Goal: Task Accomplishment & Management: Manage account settings

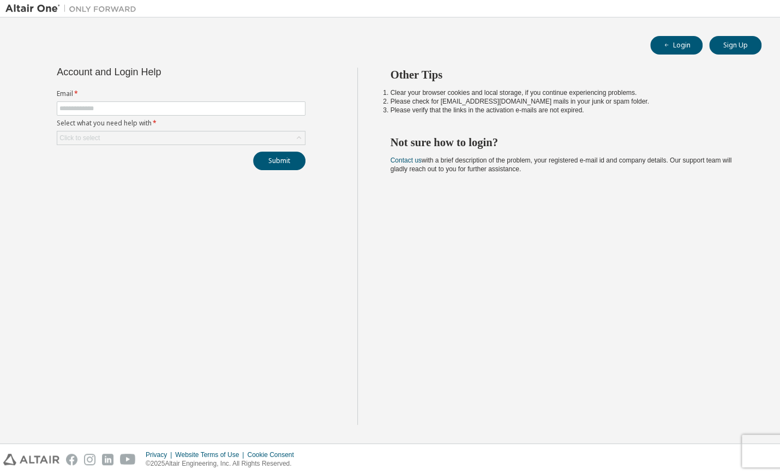
drag, startPoint x: 77, startPoint y: 274, endPoint x: 79, endPoint y: 265, distance: 10.0
click at [77, 274] on div "Account and Login Help Email * Select what you need help with * Click to select…" at bounding box center [181, 246] width 352 height 357
click at [146, 109] on input "text" at bounding box center [180, 108] width 243 height 9
type input "**********"
click at [161, 132] on div "Click to select" at bounding box center [181, 138] width 248 height 13
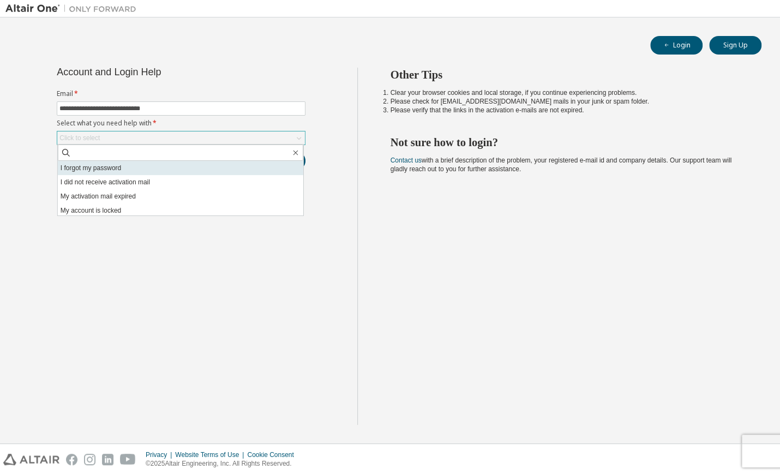
click at [157, 169] on li "I forgot my password" at bounding box center [181, 168] width 246 height 14
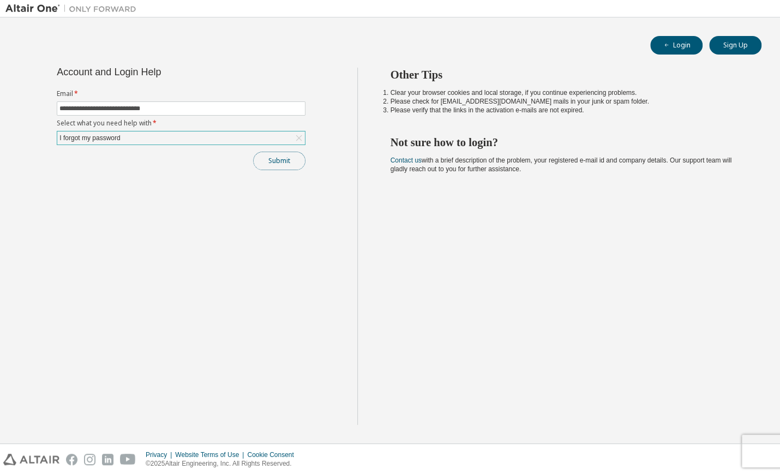
click at [284, 165] on button "Submit" at bounding box center [279, 161] width 52 height 19
click at [294, 165] on button "Submit" at bounding box center [279, 161] width 52 height 19
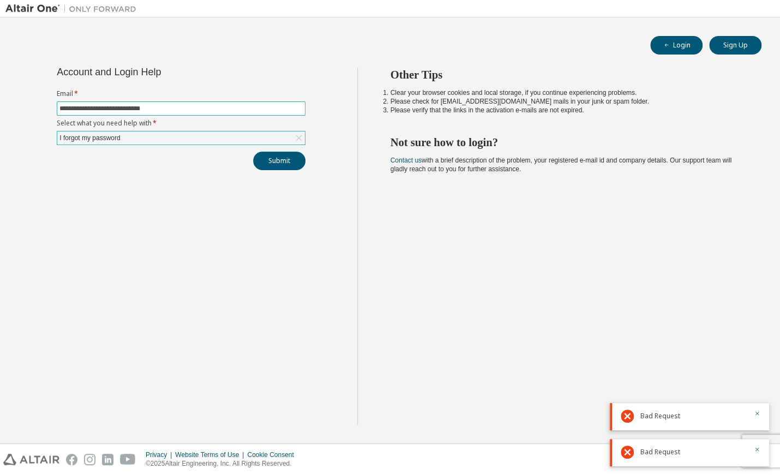
click at [280, 111] on input "**********" at bounding box center [180, 108] width 243 height 9
click at [277, 111] on input "**********" at bounding box center [180, 108] width 243 height 9
click at [253, 152] on button "Submit" at bounding box center [279, 161] width 52 height 19
click at [407, 144] on h2 "Not sure how to login?" at bounding box center [567, 142] width 352 height 14
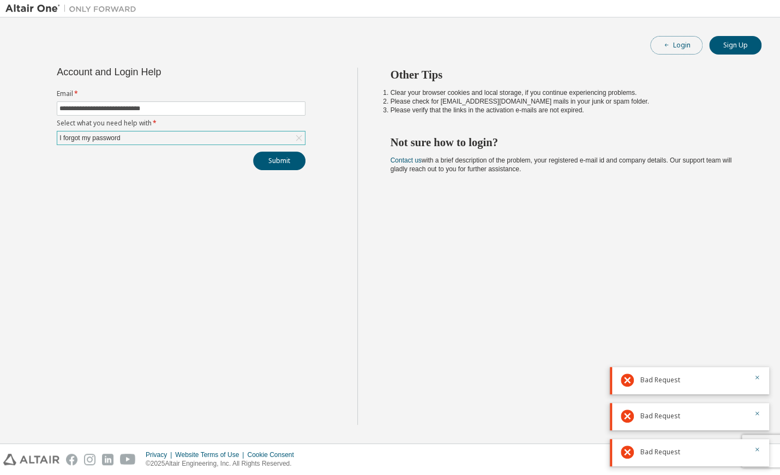
click at [695, 48] on button "Login" at bounding box center [676, 45] width 52 height 19
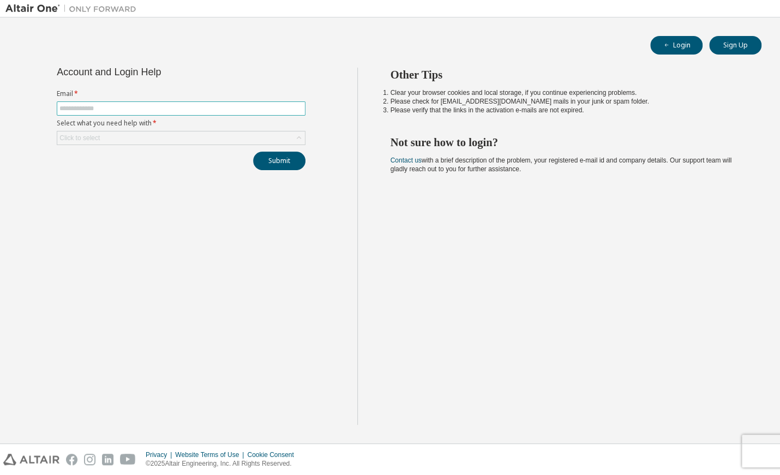
click at [262, 112] on input "text" at bounding box center [180, 108] width 243 height 9
type input "**********"
click at [241, 137] on div "Click to select" at bounding box center [181, 138] width 248 height 13
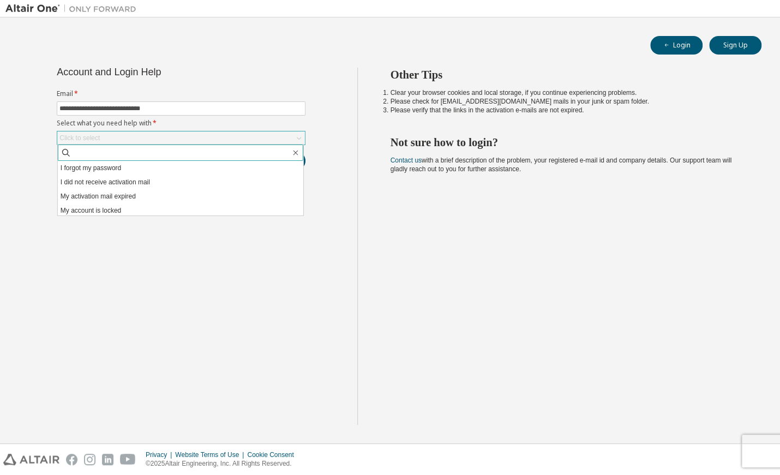
click at [257, 158] on span at bounding box center [181, 153] width 246 height 16
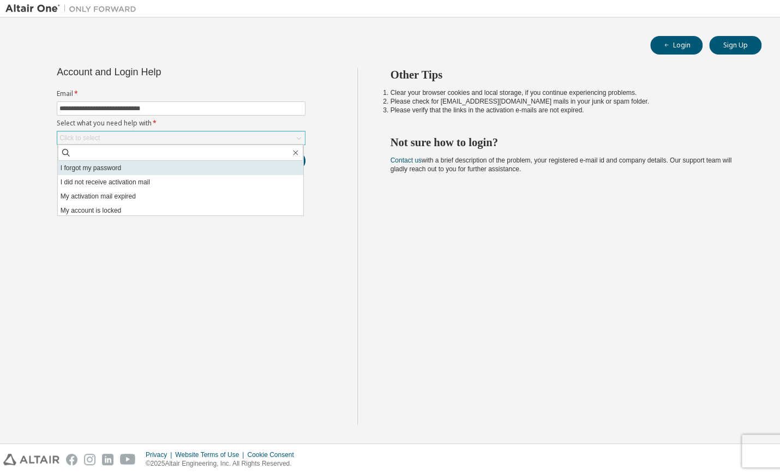
click at [261, 165] on li "I forgot my password" at bounding box center [181, 168] width 246 height 14
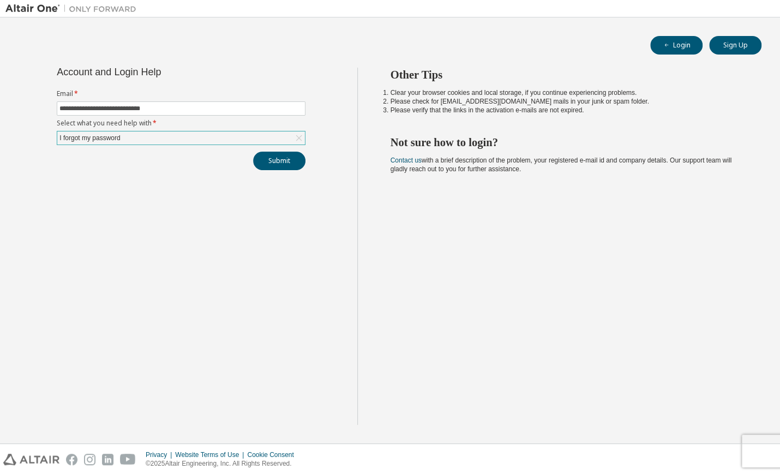
click at [280, 174] on div "**********" at bounding box center [181, 246] width 352 height 357
click at [280, 165] on button "Submit" at bounding box center [279, 161] width 52 height 19
click at [231, 141] on div "I forgot my password" at bounding box center [181, 138] width 248 height 13
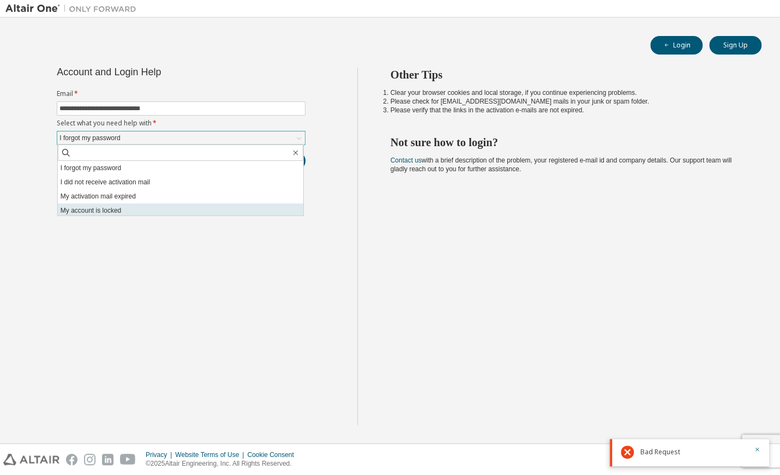
click at [166, 207] on li "My account is locked" at bounding box center [181, 211] width 246 height 14
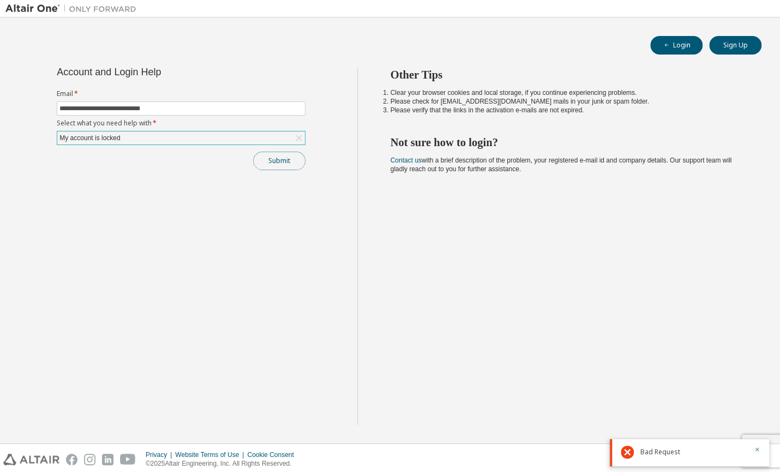
click at [268, 167] on button "Submit" at bounding box center [279, 161] width 52 height 19
click at [554, 259] on div "Other Tips Clear your browser cookies and local storage, if you continue experi…" at bounding box center [566, 246] width 418 height 357
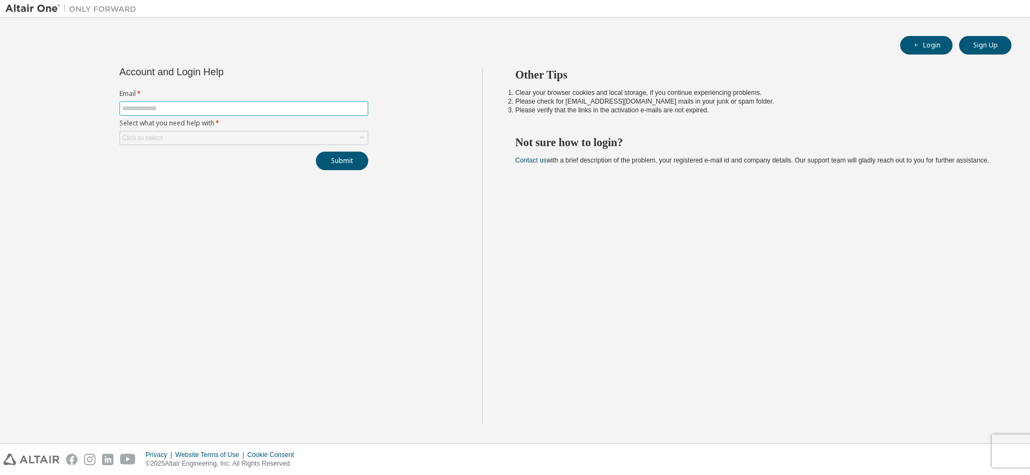
click at [188, 102] on form "Email * Select what you need help with * Click to select" at bounding box center [244, 117] width 249 height 56
click at [189, 104] on input "text" at bounding box center [243, 108] width 243 height 9
type input "**********"
click at [216, 197] on div "**********" at bounding box center [243, 246] width 477 height 357
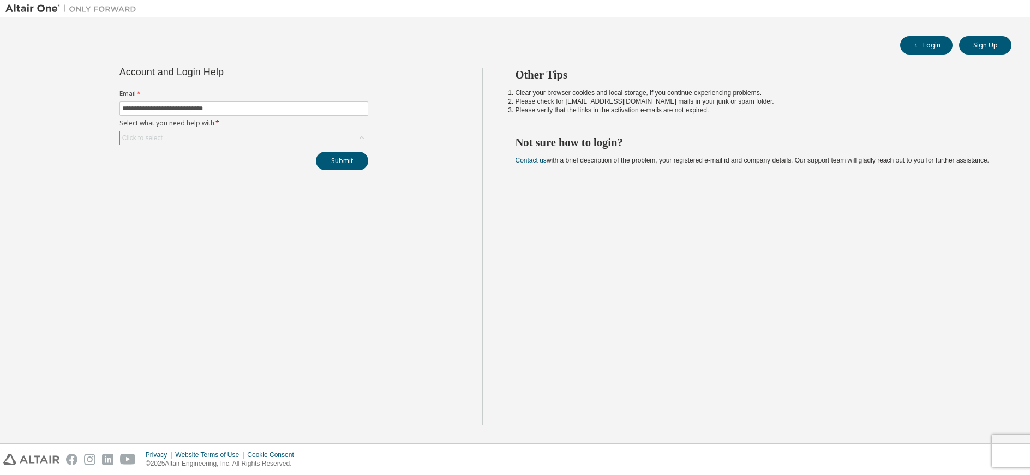
click at [245, 142] on div "Click to select" at bounding box center [244, 138] width 248 height 13
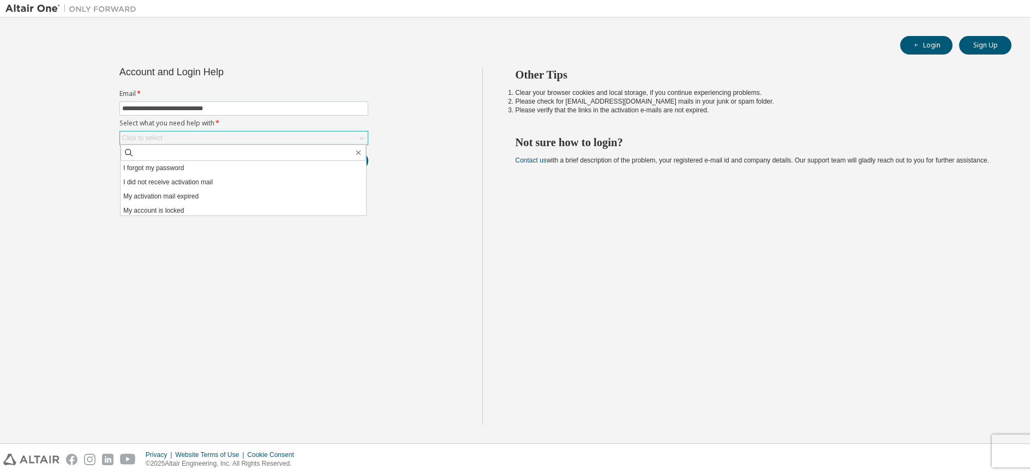
click at [245, 142] on div "Click to select" at bounding box center [244, 138] width 248 height 13
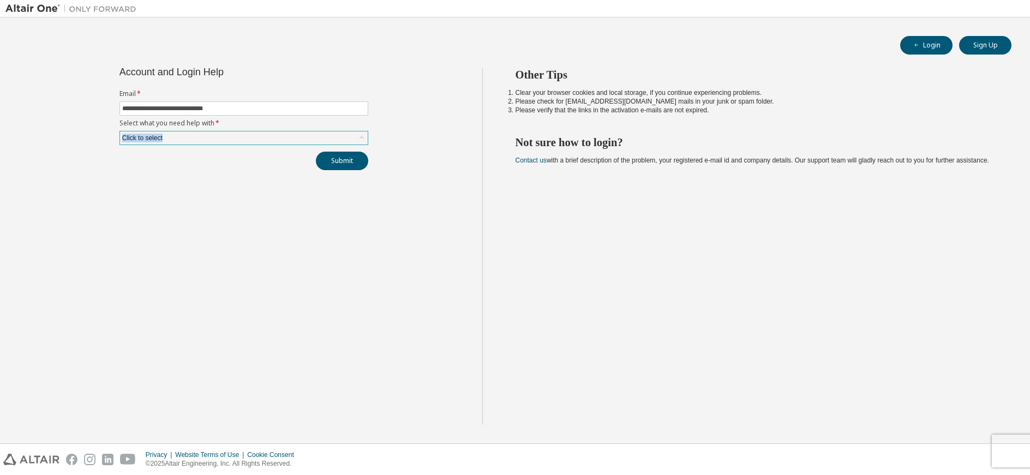
click at [245, 138] on div "Click to select" at bounding box center [244, 138] width 248 height 13
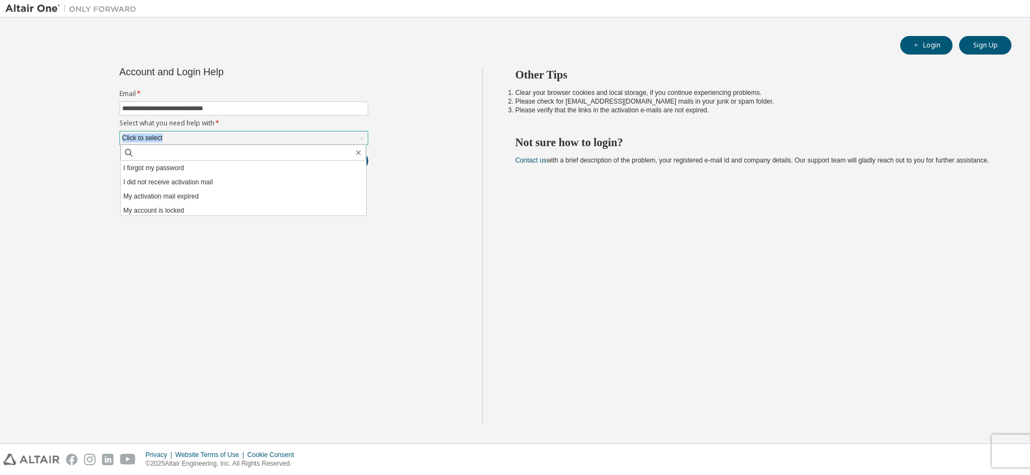
click at [242, 138] on div "Click to select" at bounding box center [244, 138] width 248 height 13
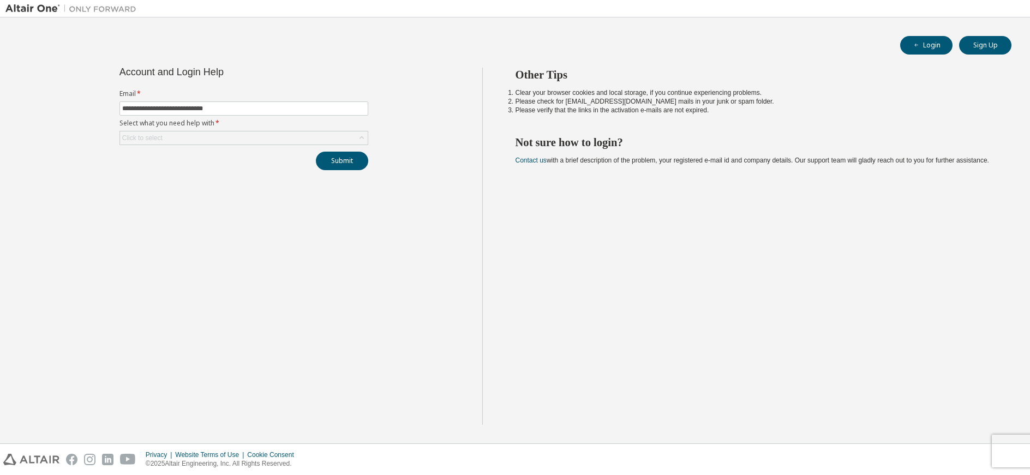
click at [314, 163] on div "Submit" at bounding box center [244, 161] width 249 height 19
click at [326, 157] on button "Submit" at bounding box center [342, 161] width 52 height 19
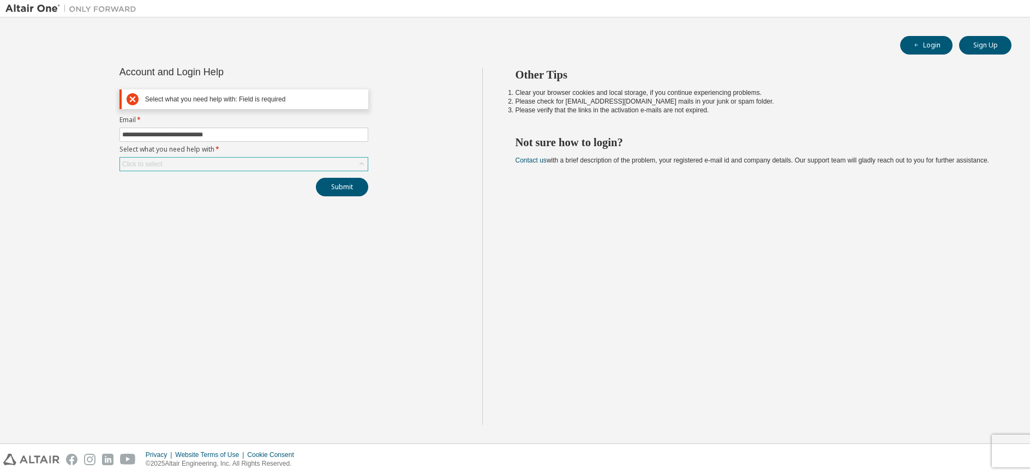
click at [270, 162] on div "Click to select" at bounding box center [244, 164] width 248 height 13
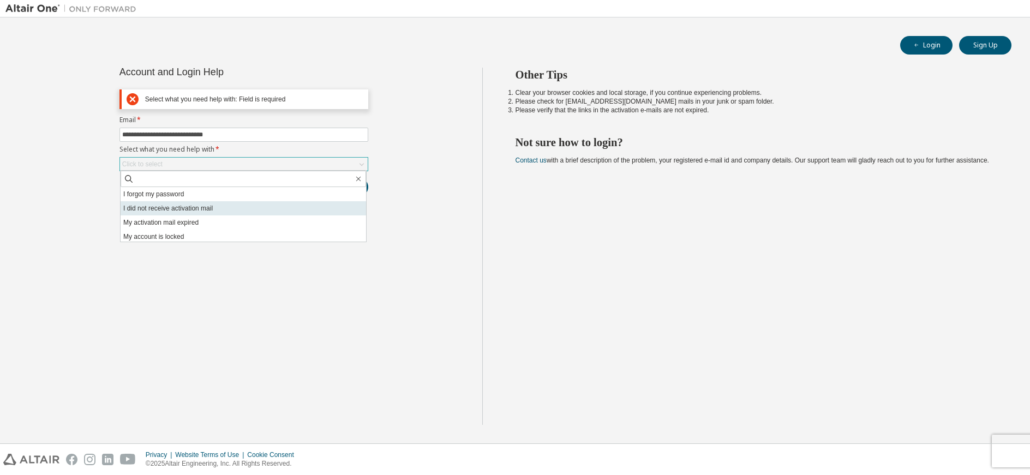
click at [260, 204] on li "I did not receive activation mail" at bounding box center [244, 208] width 246 height 14
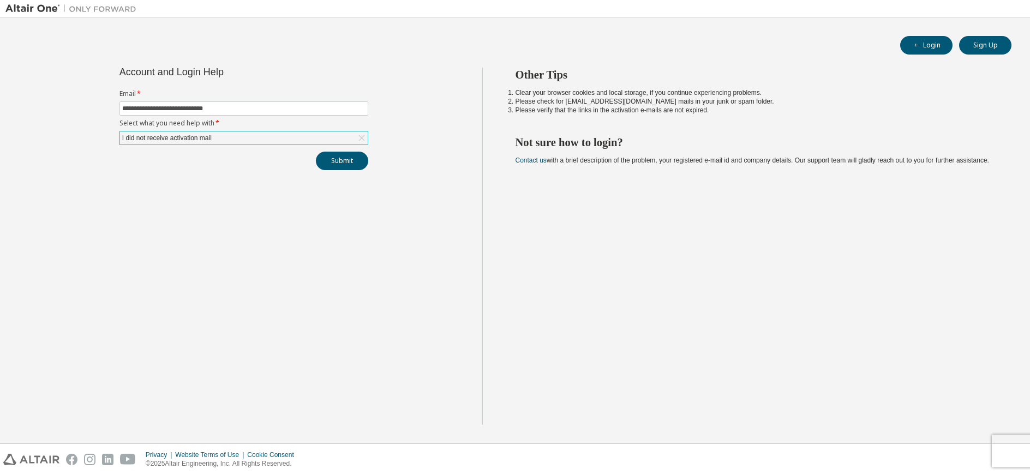
click at [339, 148] on div "**********" at bounding box center [244, 119] width 262 height 103
click at [339, 159] on button "Submit" at bounding box center [342, 161] width 52 height 19
click at [315, 136] on div "I did not receive activation mail" at bounding box center [244, 138] width 248 height 13
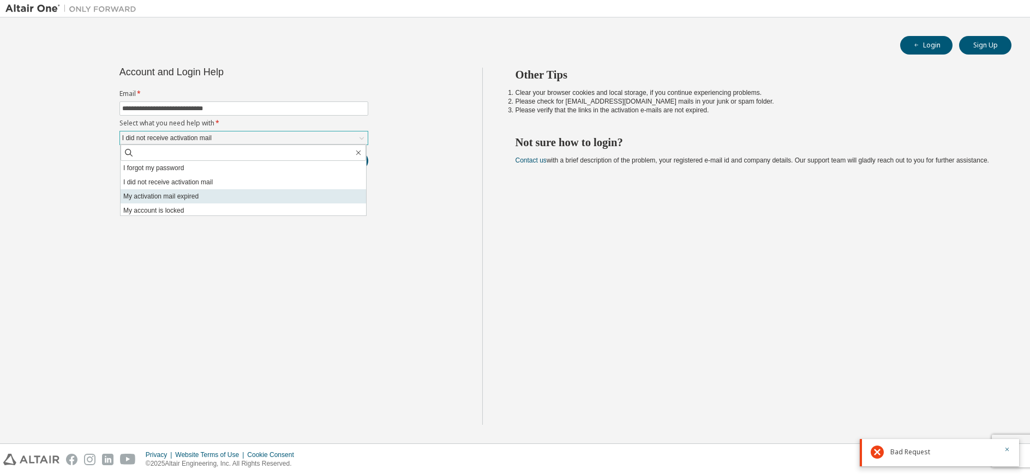
click at [272, 192] on li "My activation mail expired" at bounding box center [244, 196] width 246 height 14
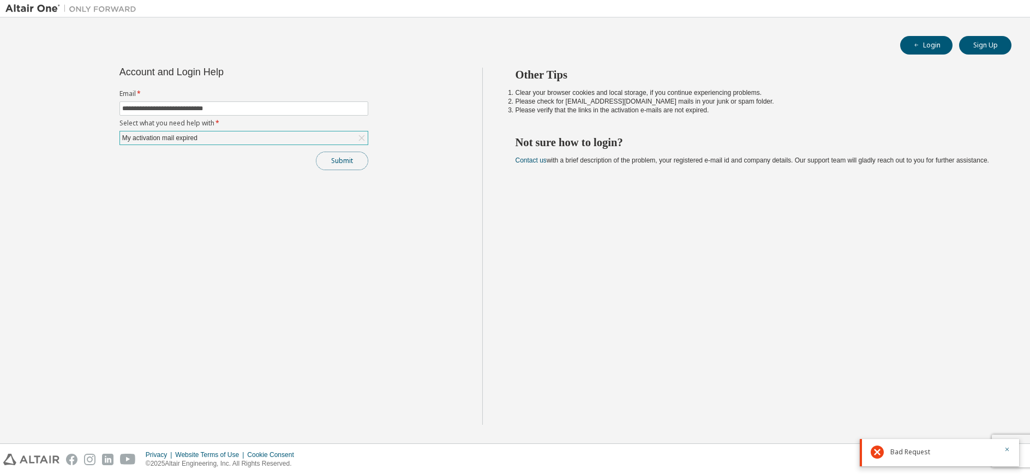
click at [341, 165] on button "Submit" at bounding box center [342, 161] width 52 height 19
click at [319, 132] on div "My activation mail expired" at bounding box center [244, 138] width 248 height 13
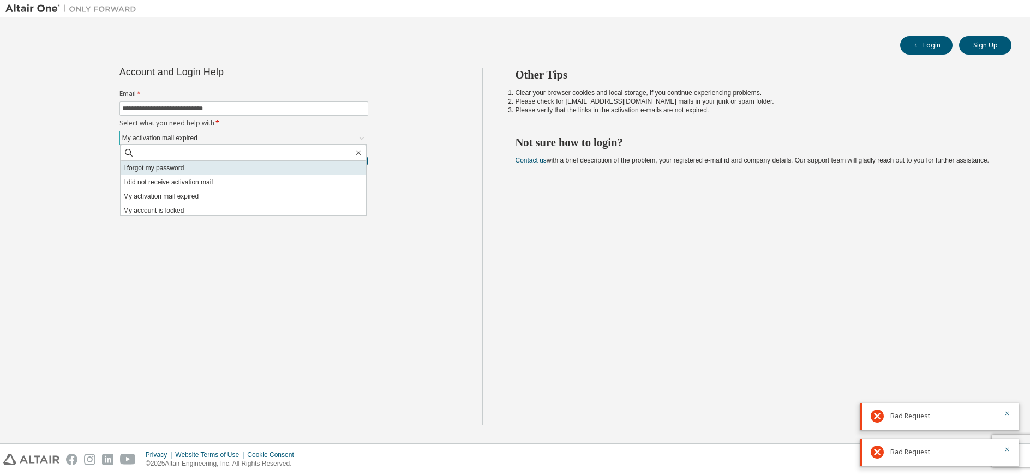
click at [296, 166] on li "I forgot my password" at bounding box center [244, 168] width 246 height 14
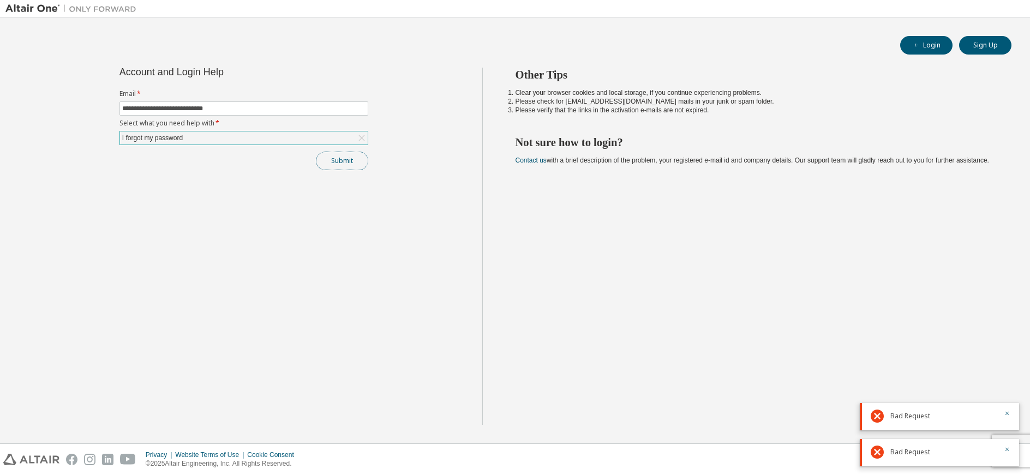
click at [347, 157] on button "Submit" at bounding box center [342, 161] width 52 height 19
click at [274, 141] on div "I forgot my password" at bounding box center [244, 138] width 248 height 13
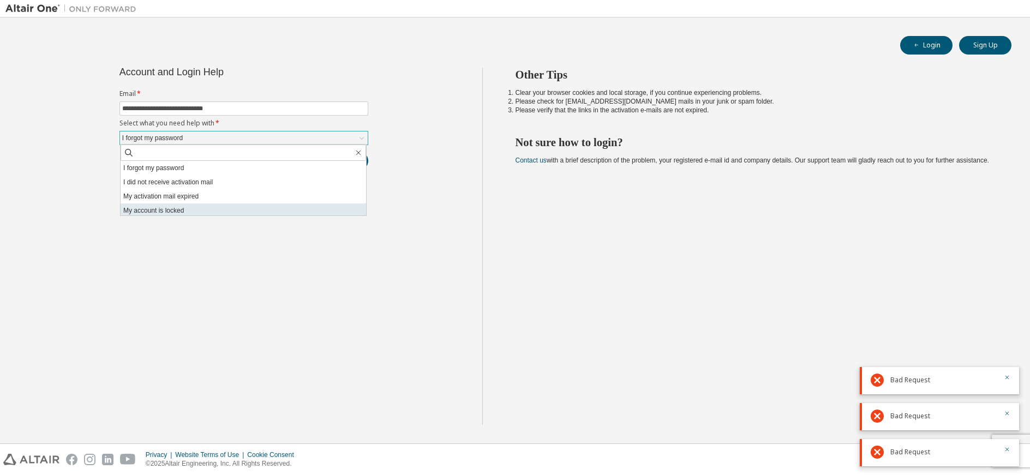
click at [277, 205] on li "My account is locked" at bounding box center [244, 211] width 246 height 14
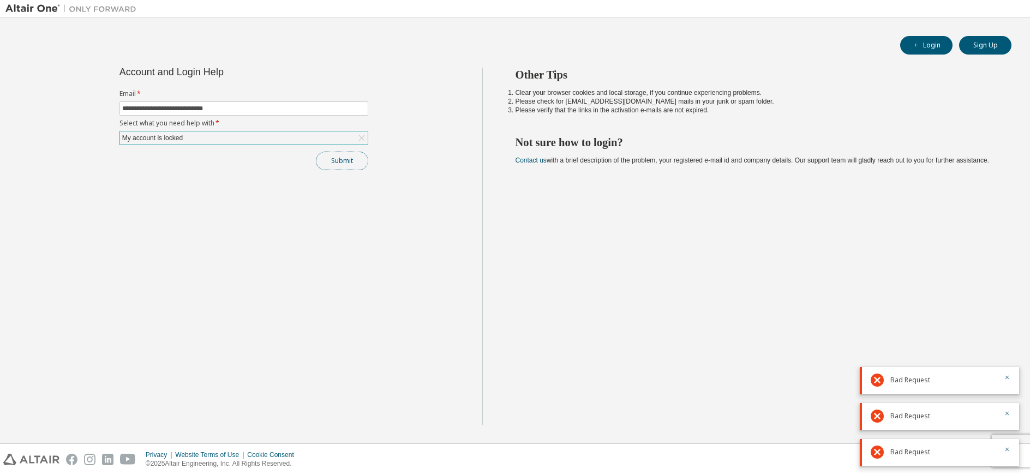
click at [340, 161] on button "Submit" at bounding box center [342, 161] width 52 height 19
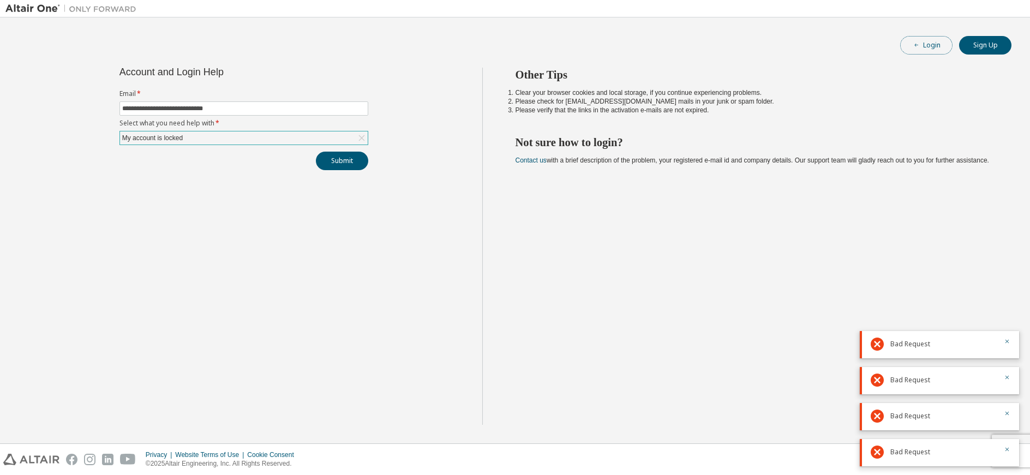
click at [914, 50] on button "Login" at bounding box center [926, 45] width 52 height 19
